Goal: Task Accomplishment & Management: Use online tool/utility

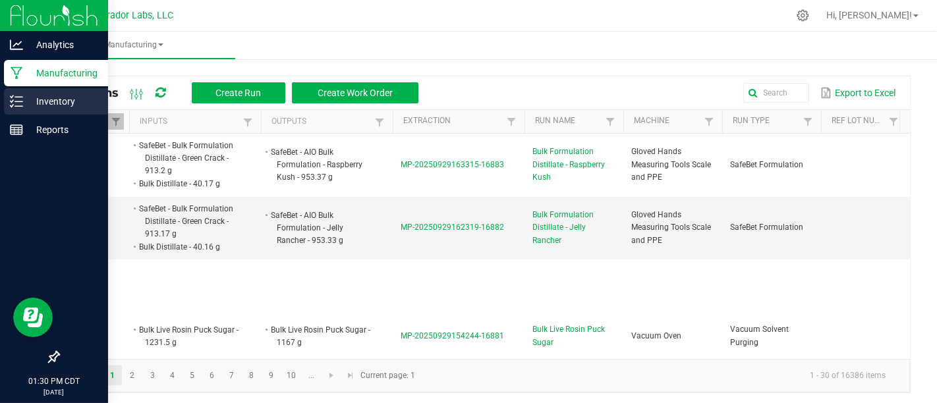
click at [7, 106] on div "Inventory" at bounding box center [56, 101] width 104 height 26
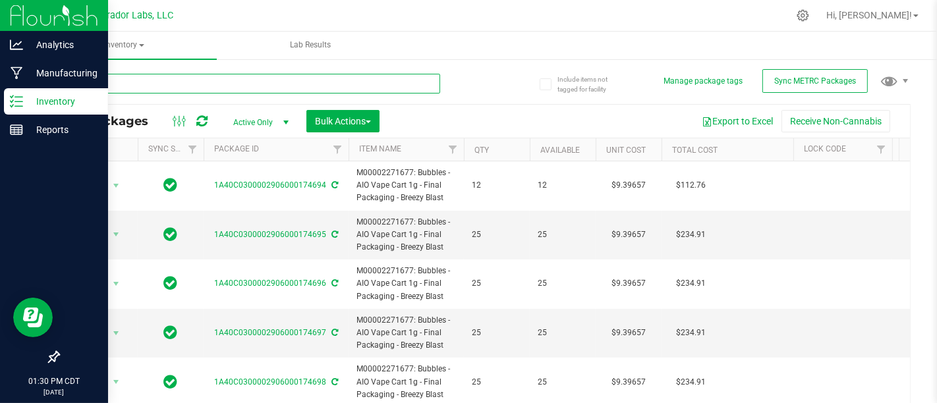
click at [328, 84] on input "text" at bounding box center [249, 84] width 382 height 20
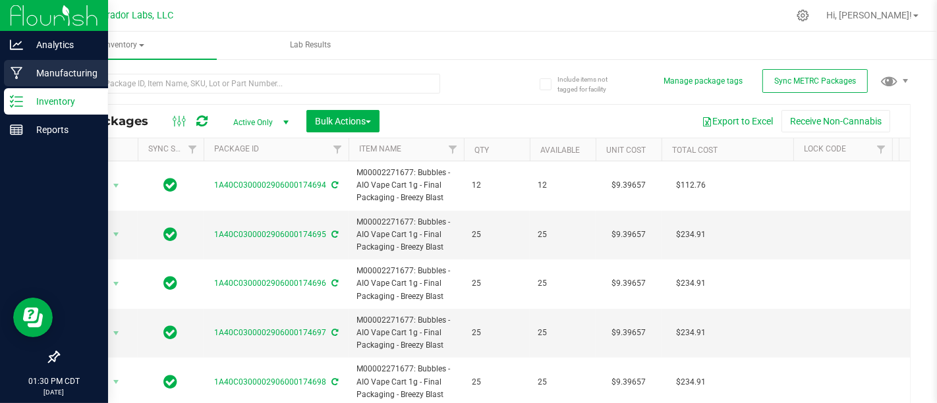
click at [22, 76] on icon at bounding box center [17, 73] width 13 height 13
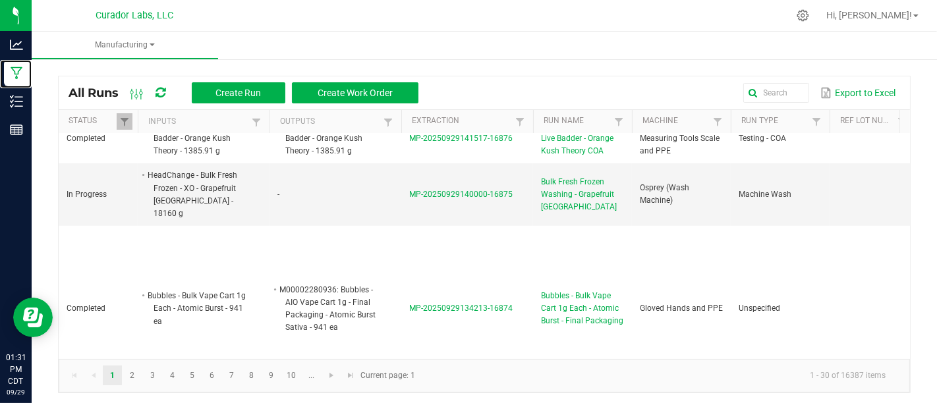
scroll to position [744, 0]
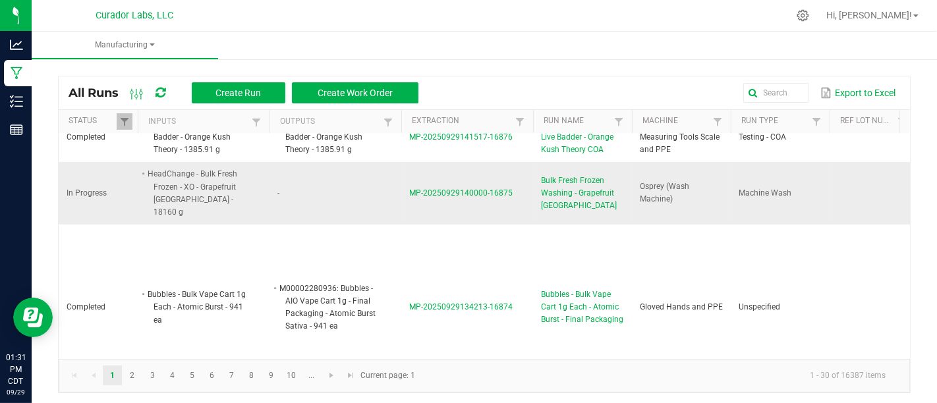
click at [584, 186] on span "Bulk Fresh Frozen Washing - Grapefruit [GEOGRAPHIC_DATA]" at bounding box center [582, 194] width 83 height 38
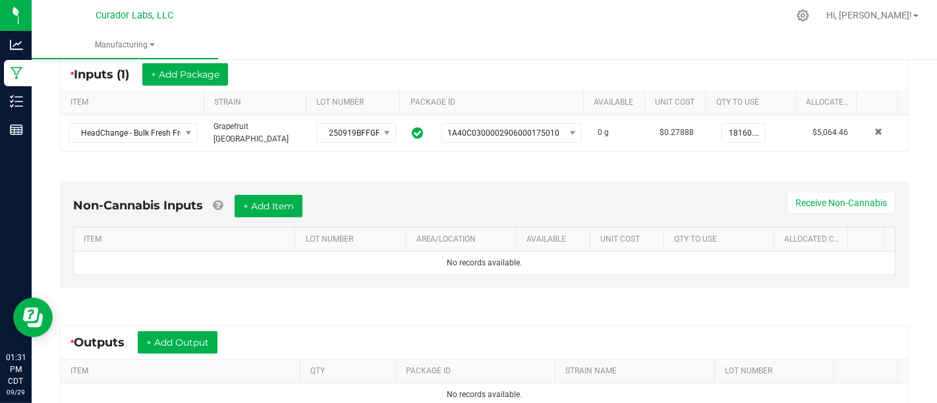
scroll to position [260, 0]
click at [350, 169] on div "Non-Cannabis Inputs + Add Item Receive Non-Cannabis ITEM LOT NUMBER AREA/LOCATI…" at bounding box center [484, 239] width 872 height 150
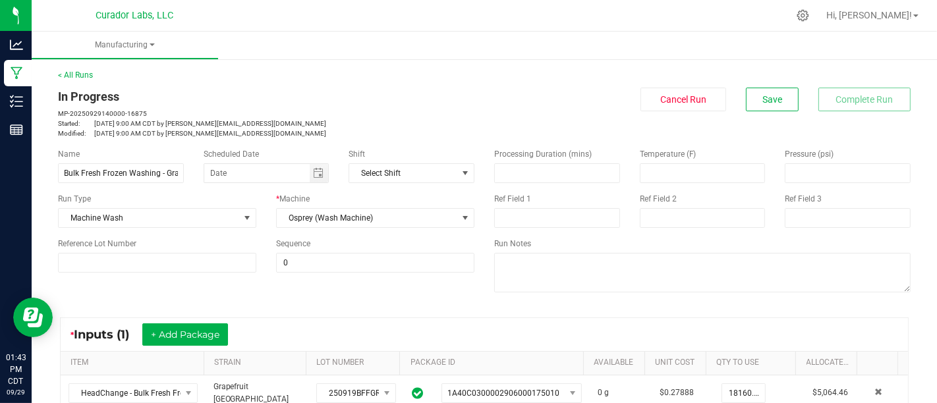
scroll to position [4, 0]
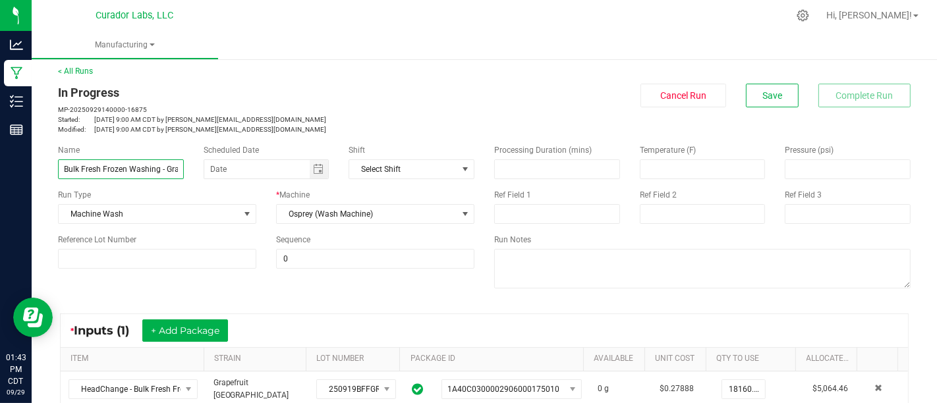
click at [179, 169] on input "Bulk Fresh Frozen Washing - Grapefruit [GEOGRAPHIC_DATA]" at bounding box center [121, 169] width 126 height 20
click at [175, 169] on input "Bulk Fresh Frozen Washing - Grapefruit [GEOGRAPHIC_DATA]" at bounding box center [121, 169] width 126 height 20
click at [165, 176] on input "Bulk Fresh Frozen Washing - Grapefruit [GEOGRAPHIC_DATA]" at bounding box center [121, 169] width 126 height 20
click at [169, 174] on input "Bulk Fresh Frozen Washing - Grapefruit [GEOGRAPHIC_DATA]" at bounding box center [121, 169] width 126 height 20
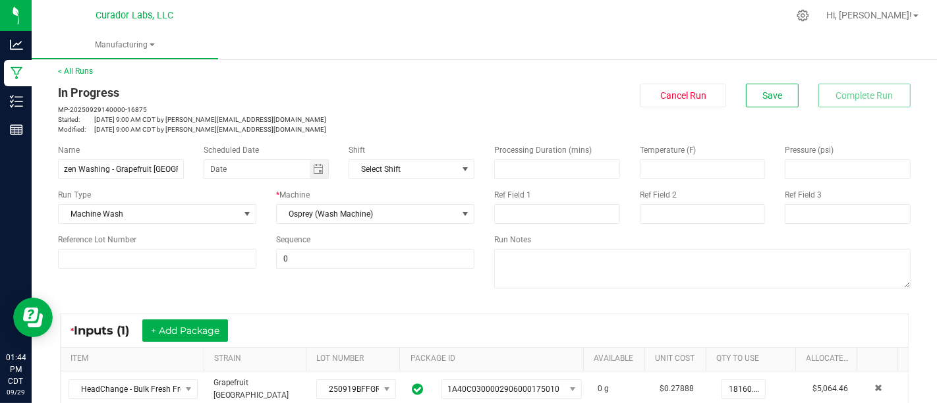
click at [284, 288] on div "Name Bulk Fresh Frozen Washing - Grapefruit Durban Scheduled Date Shift Select …" at bounding box center [484, 217] width 872 height 167
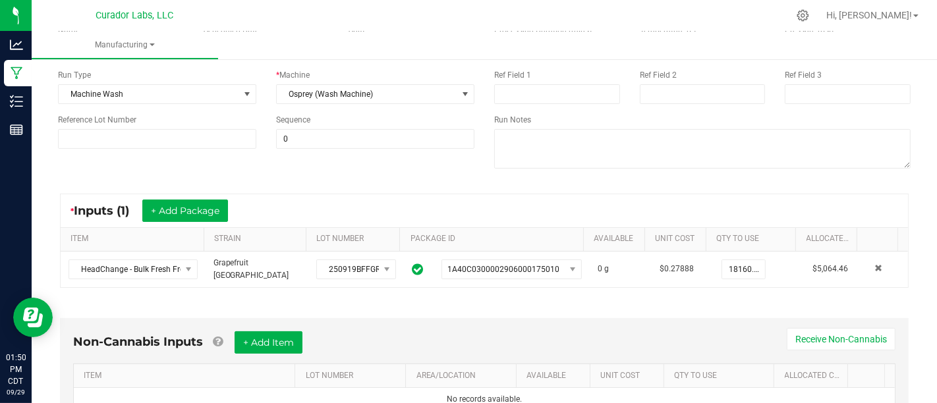
scroll to position [124, 0]
